Goal: Entertainment & Leisure: Browse casually

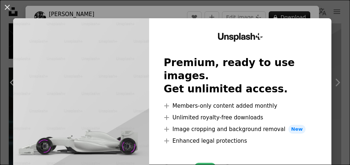
scroll to position [7, 0]
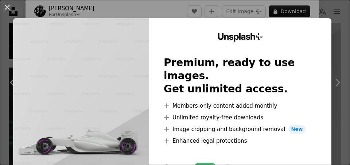
click at [136, 99] on img at bounding box center [81, 134] width 136 height 232
click at [117, 91] on img at bounding box center [81, 134] width 136 height 232
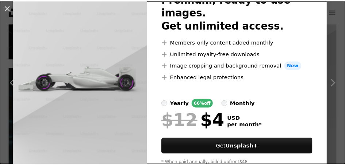
scroll to position [64, 0]
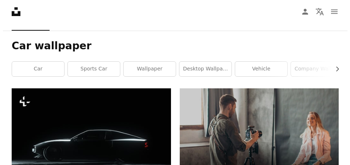
scroll to position [112, 0]
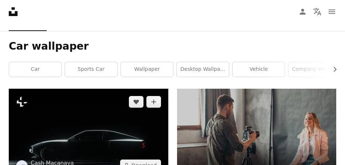
click at [82, 130] on img at bounding box center [88, 133] width 159 height 89
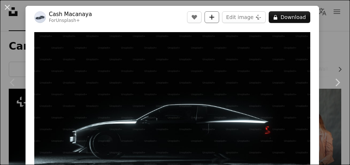
click at [212, 15] on icon "A plus sign" at bounding box center [212, 17] width 6 height 6
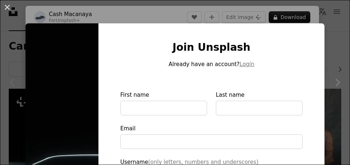
click at [62, 110] on img at bounding box center [62, 165] width 73 height 284
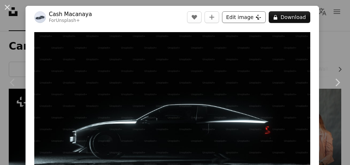
click at [258, 16] on button "Edit image Plus sign for Unsplash+" at bounding box center [244, 17] width 44 height 12
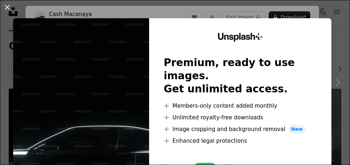
click at [113, 112] on img at bounding box center [81, 134] width 136 height 232
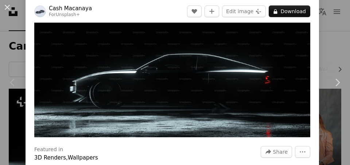
scroll to position [46, 0]
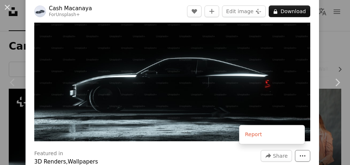
click at [300, 155] on icon "More Actions" at bounding box center [302, 155] width 5 height 1
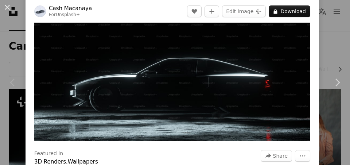
click at [231, 119] on img "Zoom in on this image" at bounding box center [172, 63] width 276 height 155
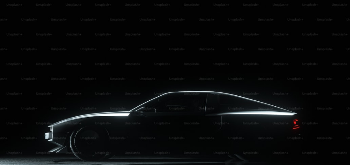
scroll to position [13, 0]
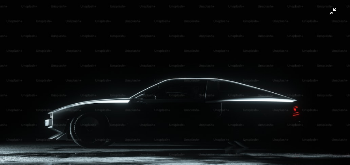
click at [231, 119] on img "Zoom out on this image" at bounding box center [175, 85] width 351 height 198
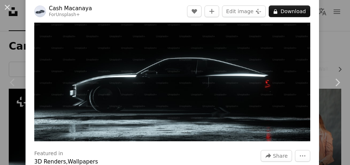
scroll to position [32, 0]
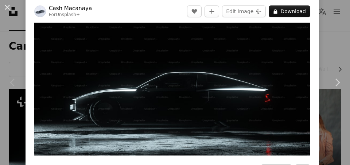
click at [231, 119] on img "Zoom in on this image" at bounding box center [172, 77] width 276 height 155
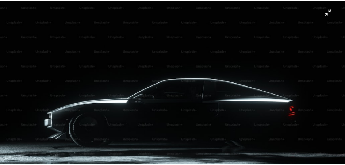
scroll to position [26, 0]
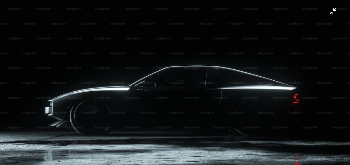
click at [56, 78] on img "Zoom out on this image" at bounding box center [175, 73] width 351 height 198
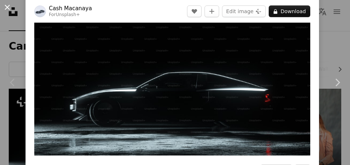
click at [5, 3] on button "An X shape" at bounding box center [7, 7] width 9 height 9
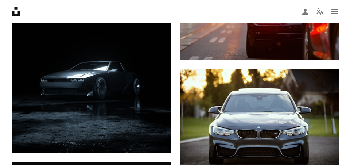
scroll to position [462, 0]
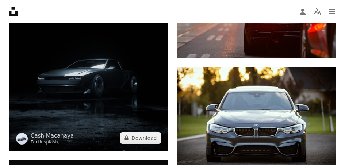
click at [74, 101] on img at bounding box center [88, 51] width 159 height 199
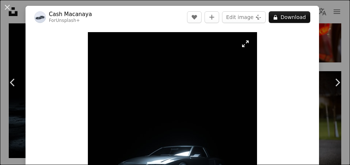
click at [130, 102] on img "Zoom in on this image" at bounding box center [172, 138] width 169 height 212
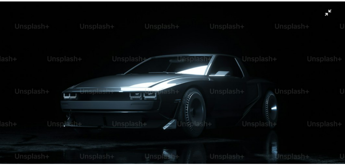
scroll to position [181, 0]
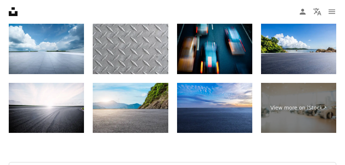
scroll to position [1858, 0]
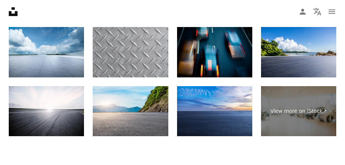
click at [227, 47] on img at bounding box center [214, 52] width 75 height 50
